Goal: Transaction & Acquisition: Purchase product/service

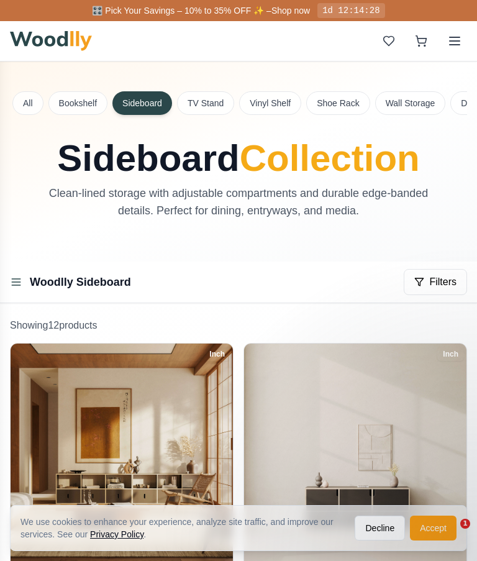
click at [379, 530] on button "Decline" at bounding box center [380, 528] width 50 height 25
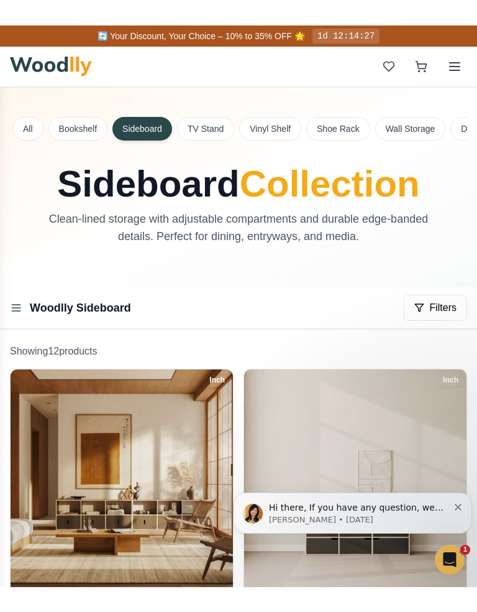
scroll to position [75, 0]
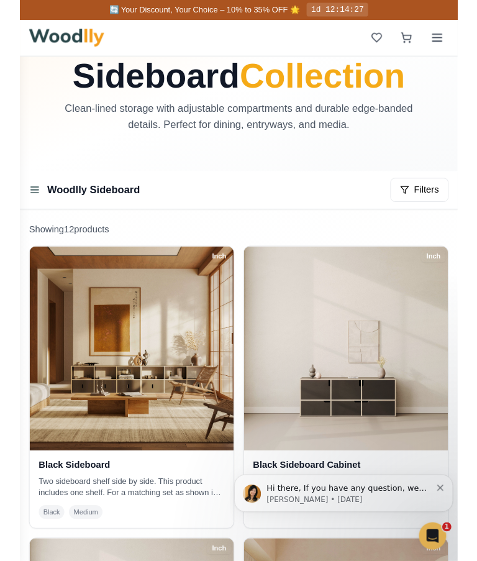
click at [469, 485] on div "Hi there, If you have any question, we are right here for you. 😊 [PERSON_NAME] …" at bounding box center [353, 496] width 239 height 41
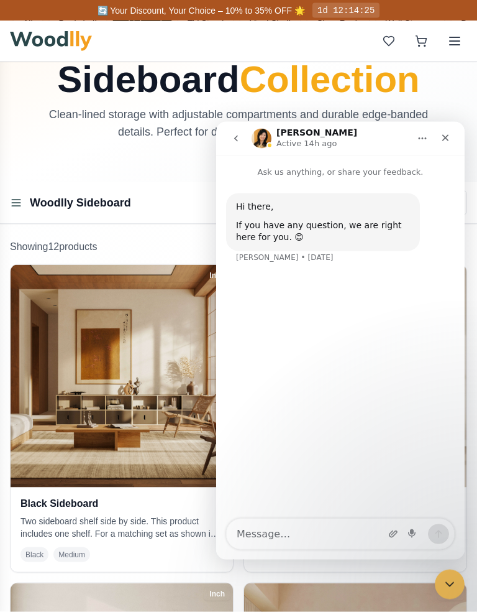
scroll to position [80, 0]
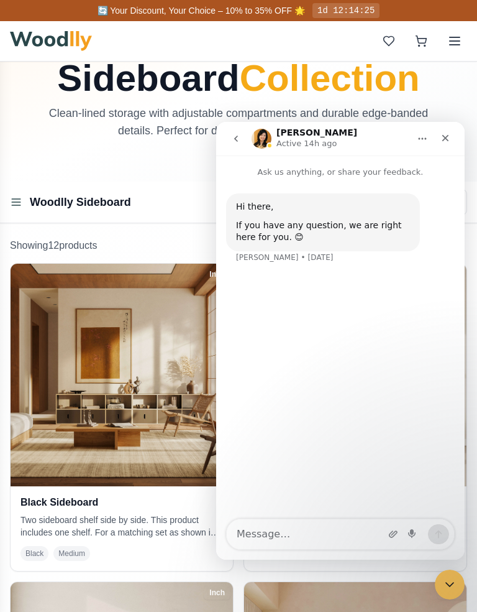
click at [446, 131] on div "Close" at bounding box center [446, 138] width 22 height 22
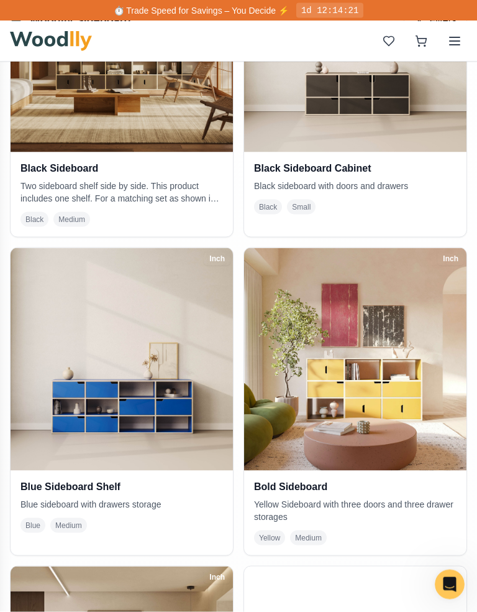
scroll to position [415, 0]
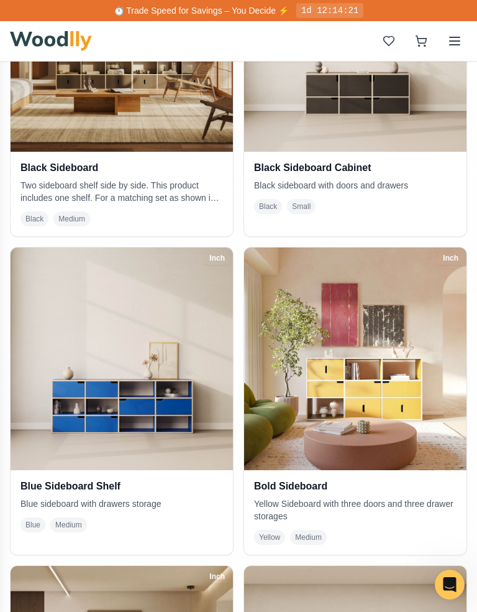
click at [198, 423] on img at bounding box center [122, 358] width 223 height 223
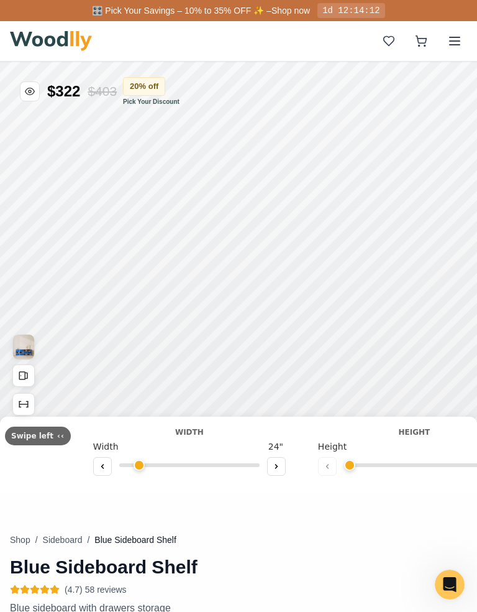
type input "67"
type input "3"
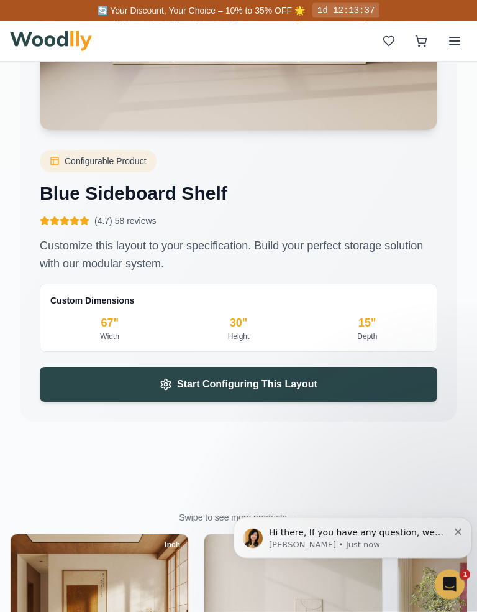
scroll to position [2613, 0]
click at [374, 385] on button "Start Configuring This Layout" at bounding box center [239, 384] width 398 height 35
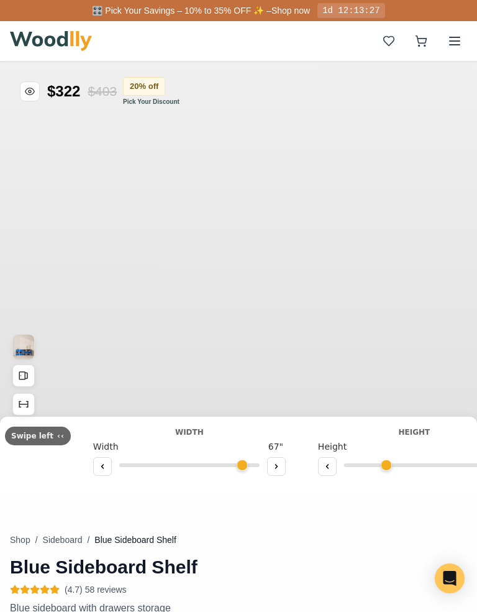
type input "67"
type input "3"
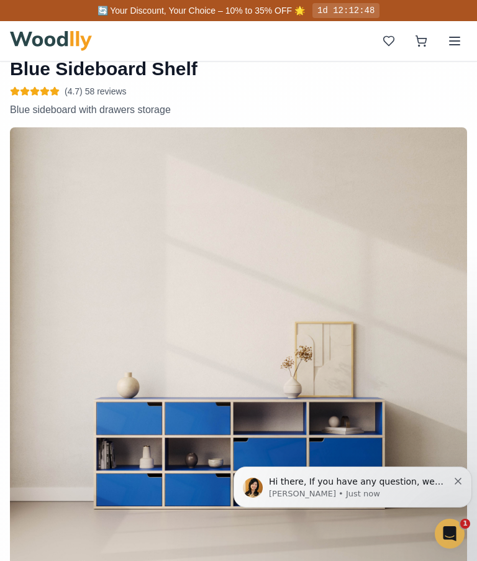
scroll to position [491, 0]
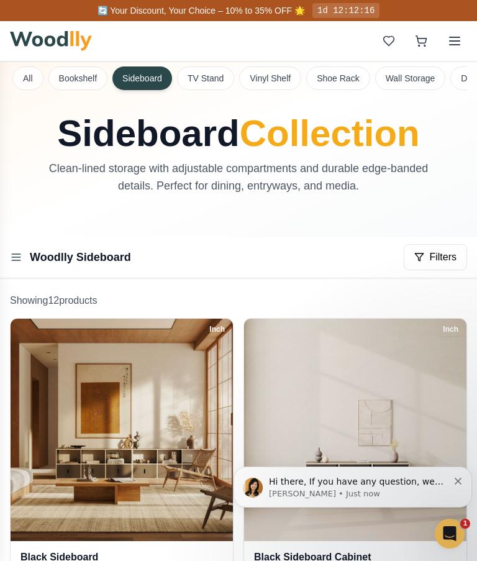
scroll to position [15, 0]
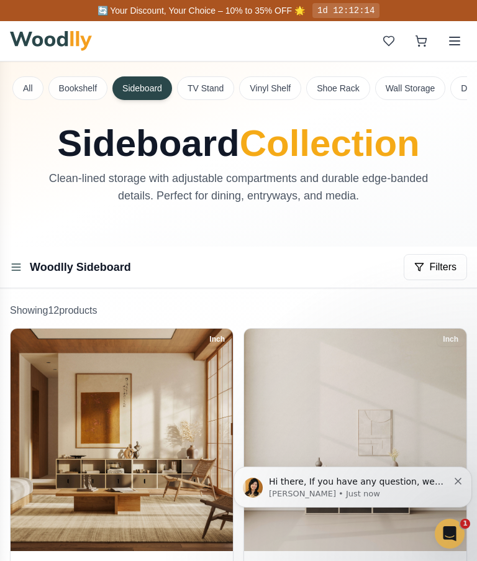
click at [14, 274] on div "Woodlly Sideboard" at bounding box center [70, 267] width 121 height 17
click at [21, 263] on icon at bounding box center [16, 267] width 12 height 12
click at [30, 269] on link "Woodlly Sideboard" at bounding box center [80, 267] width 101 height 12
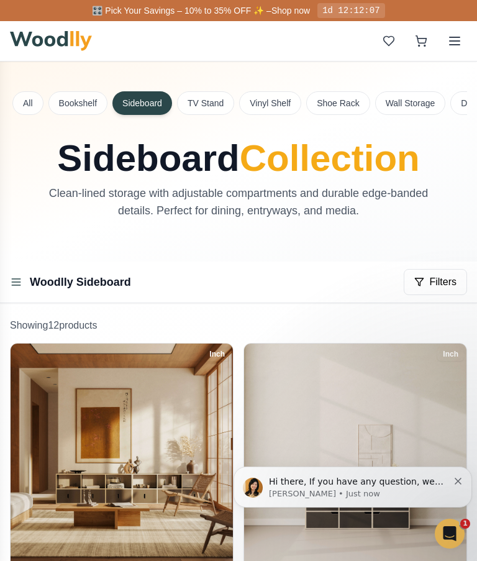
click at [79, 97] on button "Bookshelf" at bounding box center [77, 103] width 59 height 24
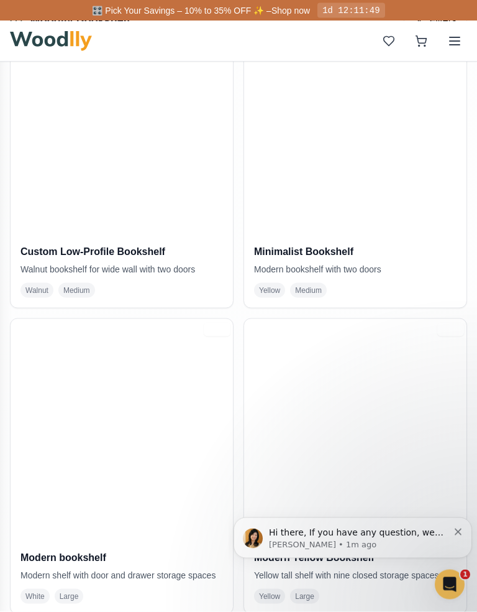
scroll to position [956, 0]
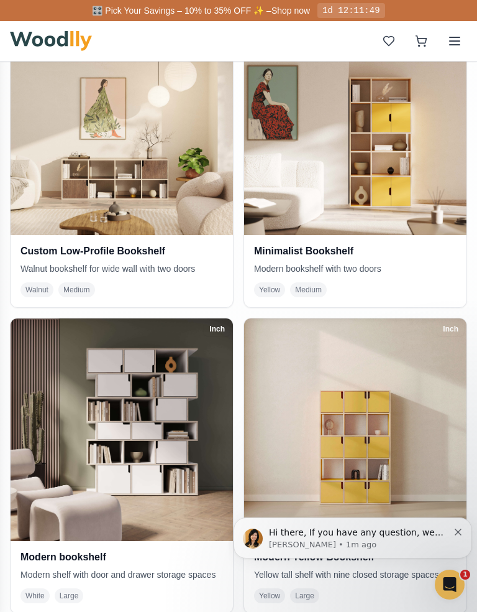
click at [42, 192] on img at bounding box center [122, 123] width 223 height 223
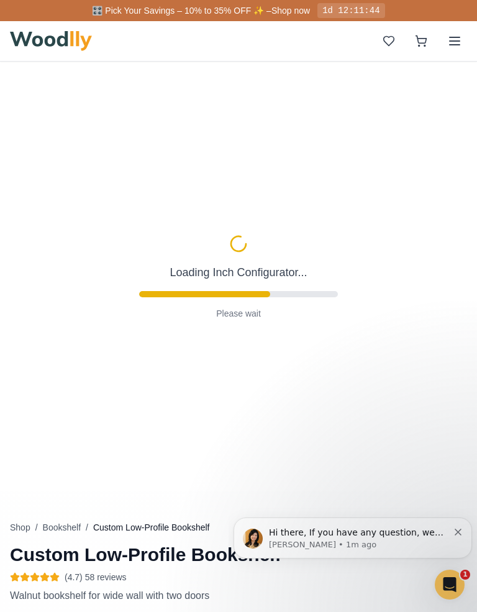
type input "68"
type input "2"
